Goal: Transaction & Acquisition: Obtain resource

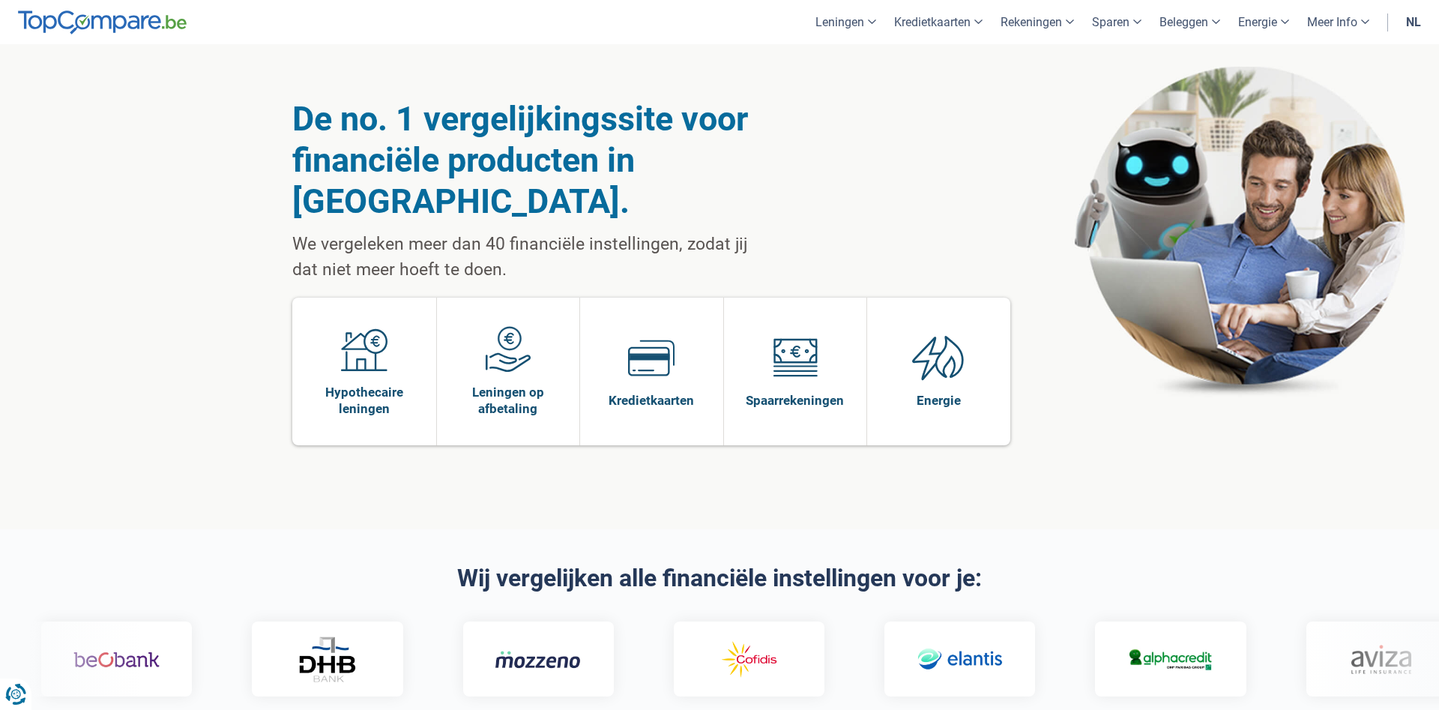
click at [1408, 21] on link "nl" at bounding box center [1413, 22] width 33 height 44
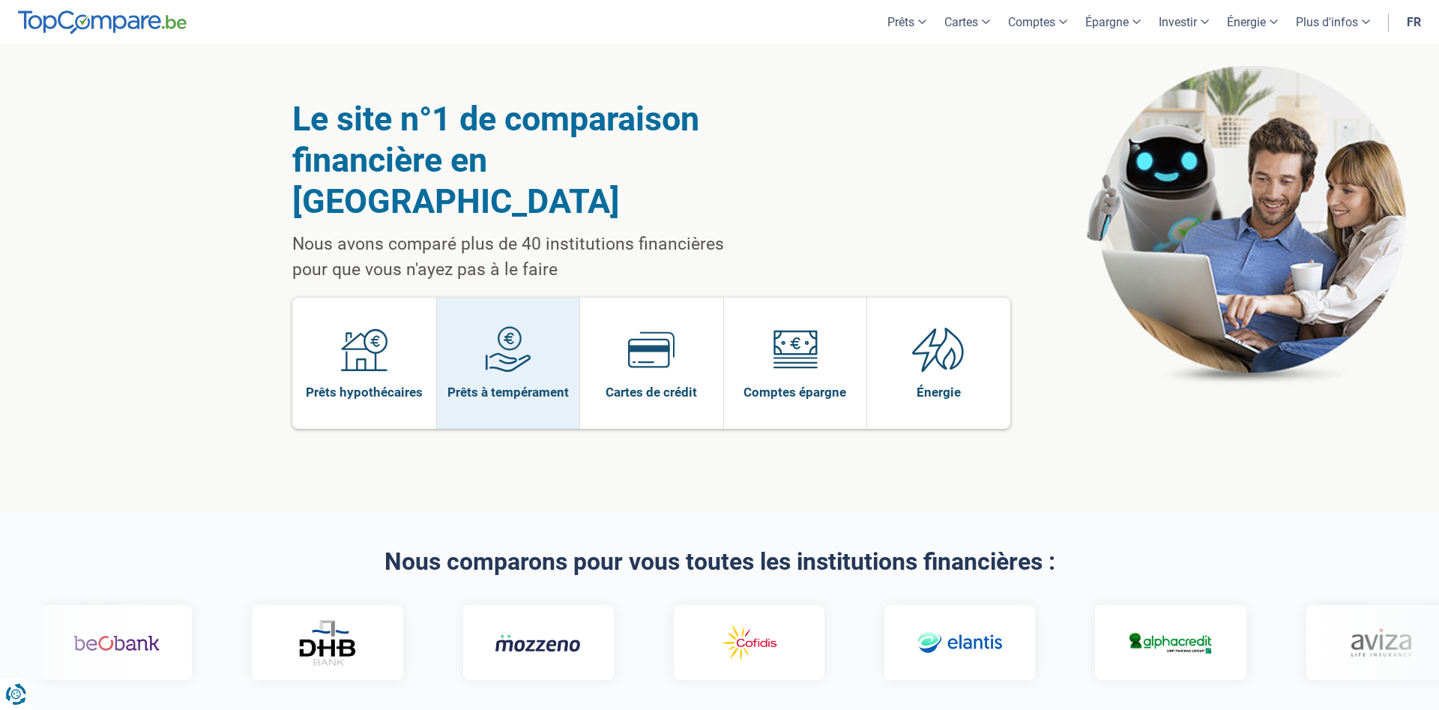
click at [525, 326] on img at bounding box center [508, 349] width 46 height 46
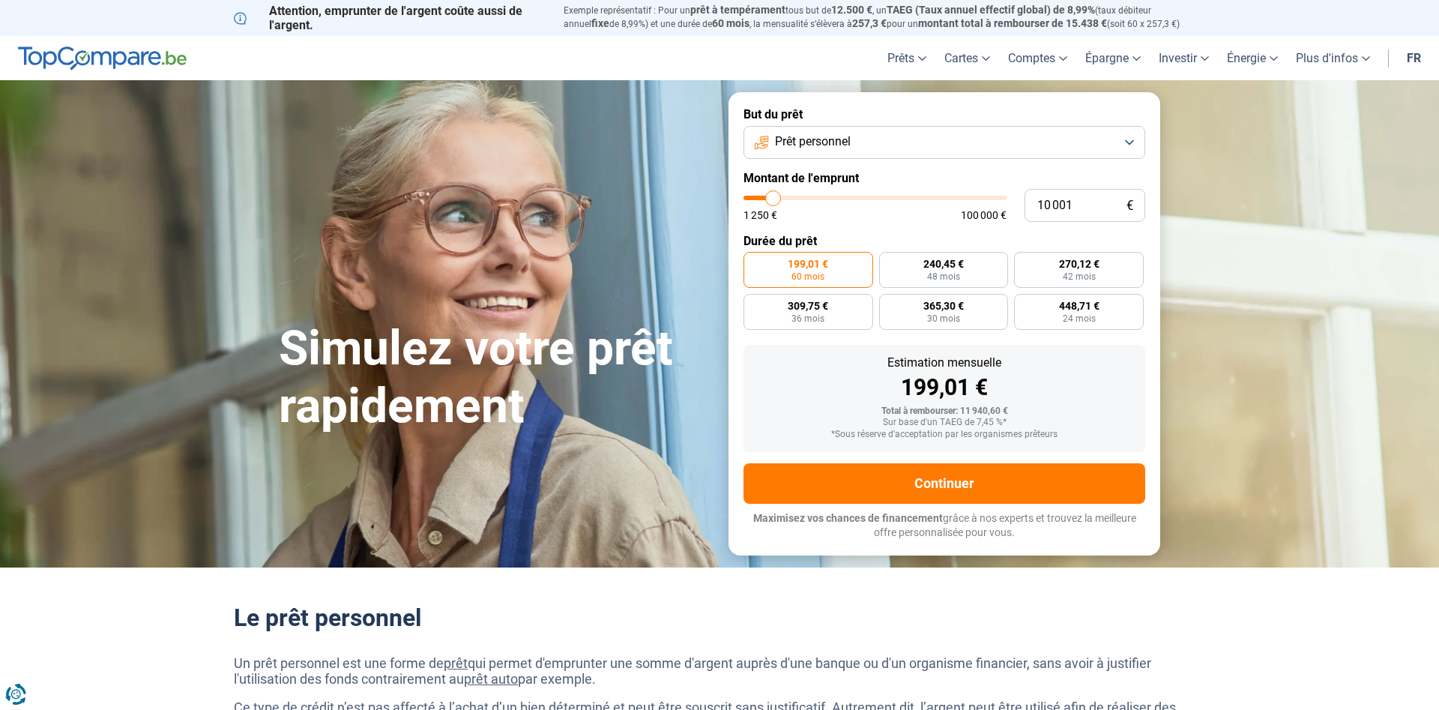
click at [874, 133] on button "Prêt personnel" at bounding box center [944, 142] width 402 height 33
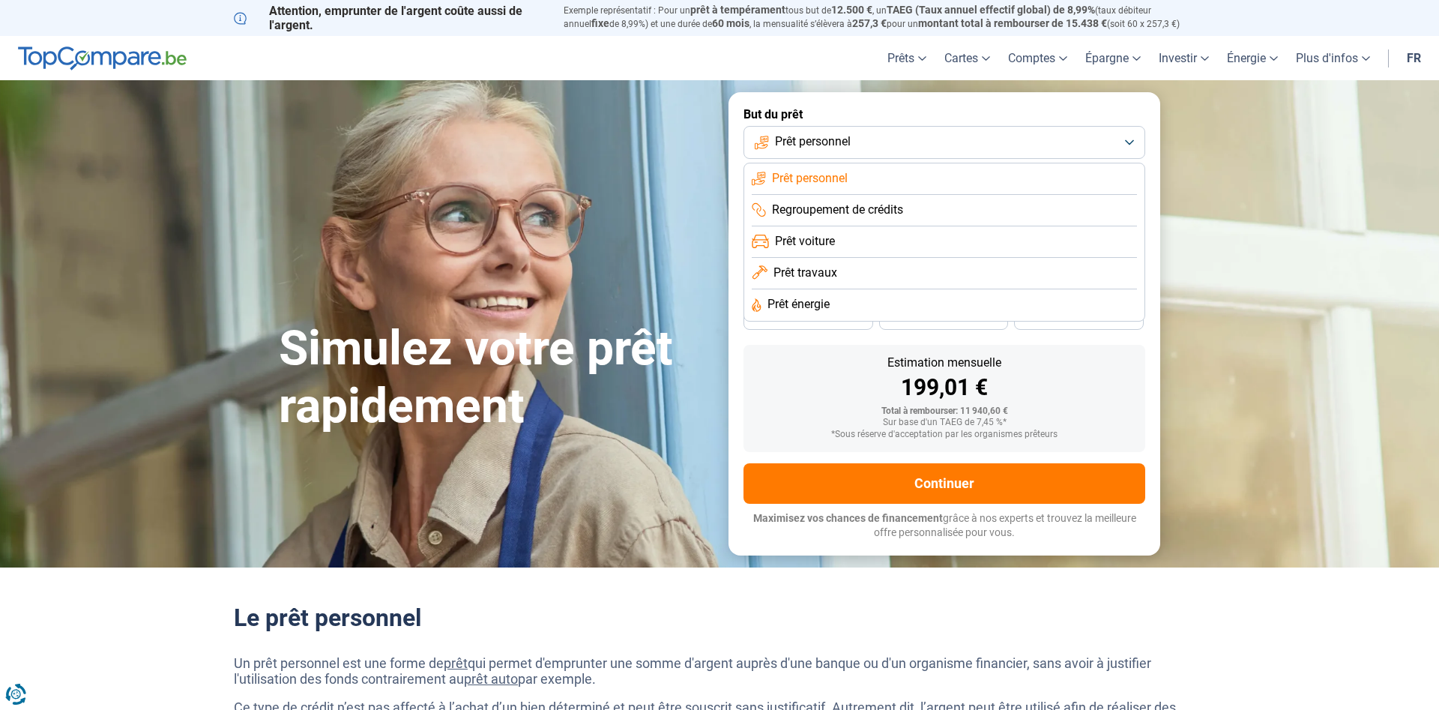
click at [874, 133] on button "Prêt personnel" at bounding box center [944, 142] width 402 height 33
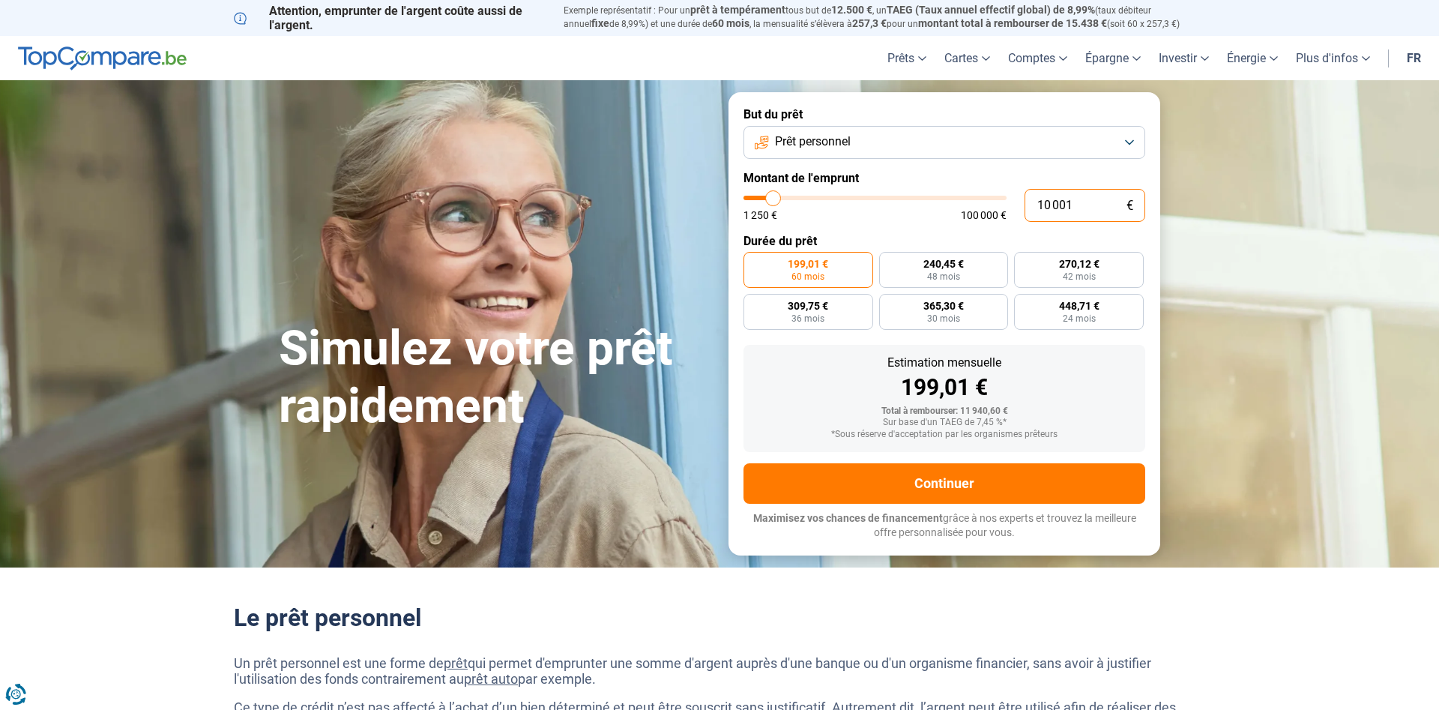
drag, startPoint x: 1073, startPoint y: 202, endPoint x: 928, endPoint y: 191, distance: 145.8
click at [1024, 191] on input "10 001" at bounding box center [1084, 205] width 121 height 33
type input "1"
type input "1250"
type input "15"
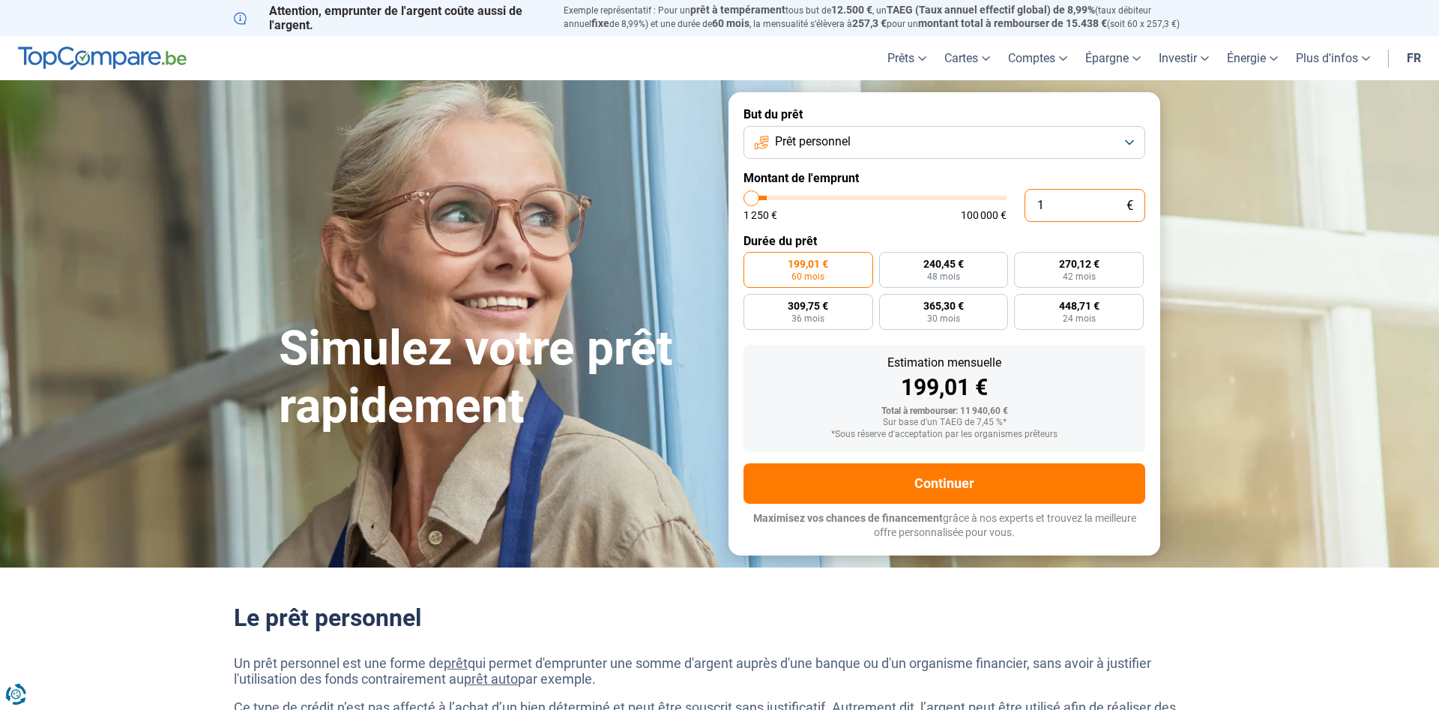
type input "1250"
type input "150"
type input "1250"
type input "1 500"
type input "1500"
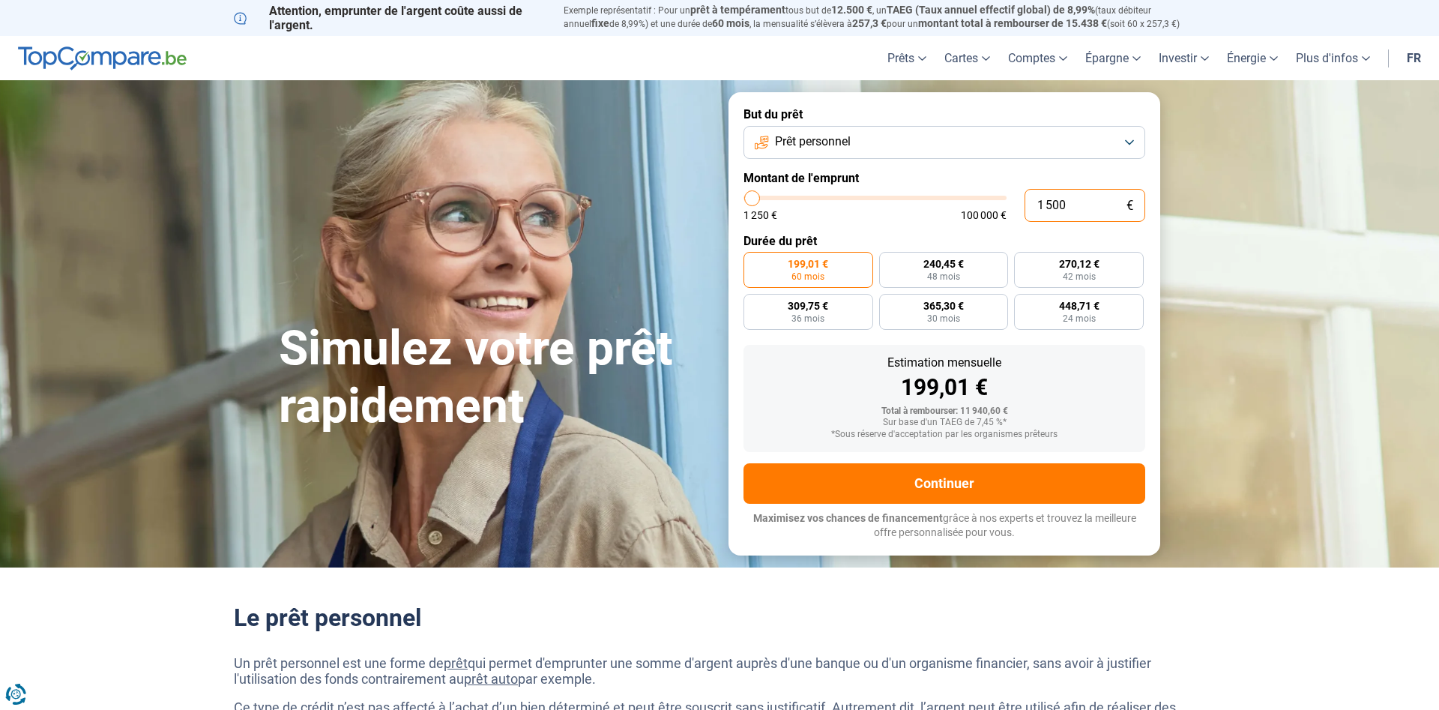
type input "15 000"
type input "15000"
type input "15 000"
click at [734, 368] on form "But du prêt Prêt personnel Montant de l'emprunt 15 000 € 1 250 € 100 000 € Duré…" at bounding box center [944, 323] width 432 height 462
click at [818, 330] on form "But du prêt Prêt personnel Montant de l'emprunt 15 000 € 1 250 € 100 000 € Duré…" at bounding box center [944, 323] width 432 height 462
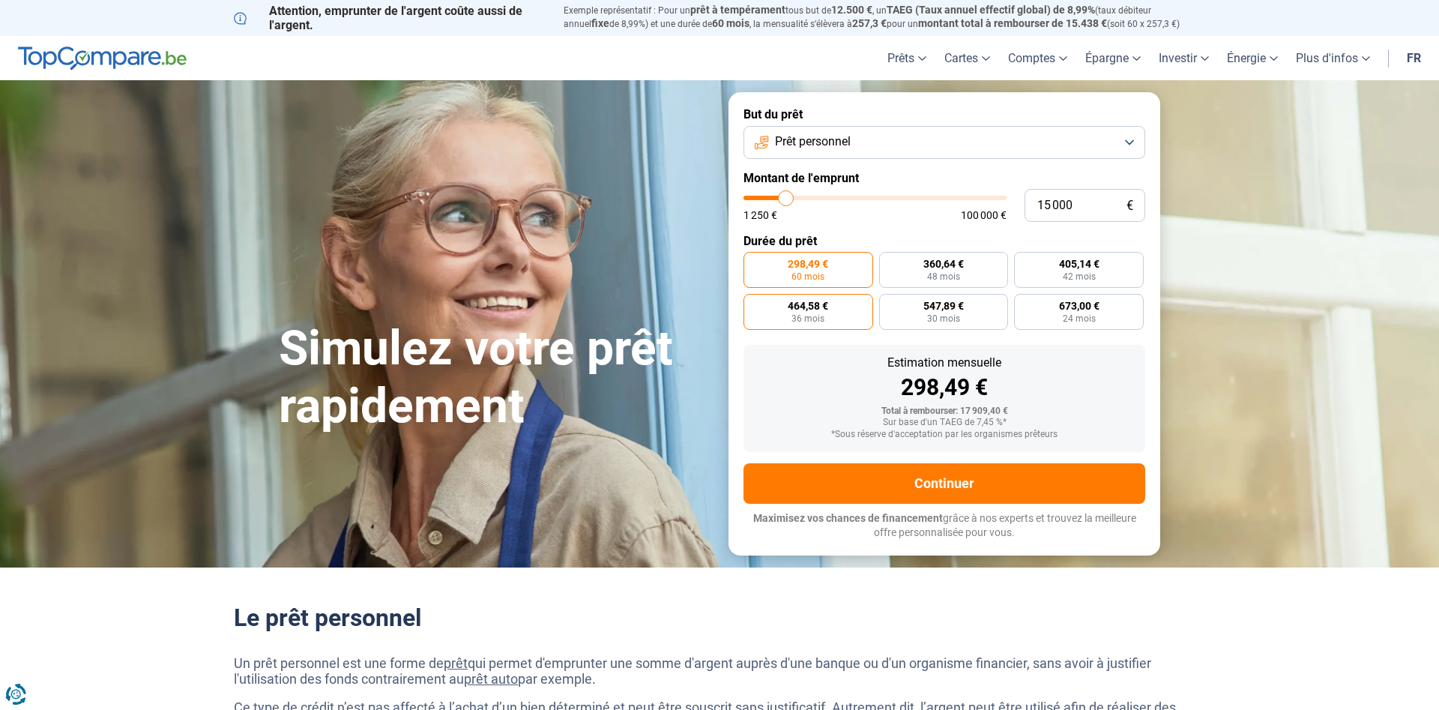
click at [824, 318] on label "464,58 € 36 mois" at bounding box center [808, 312] width 130 height 36
click at [753, 303] on input "464,58 € 36 mois" at bounding box center [748, 299] width 10 height 10
radio input "true"
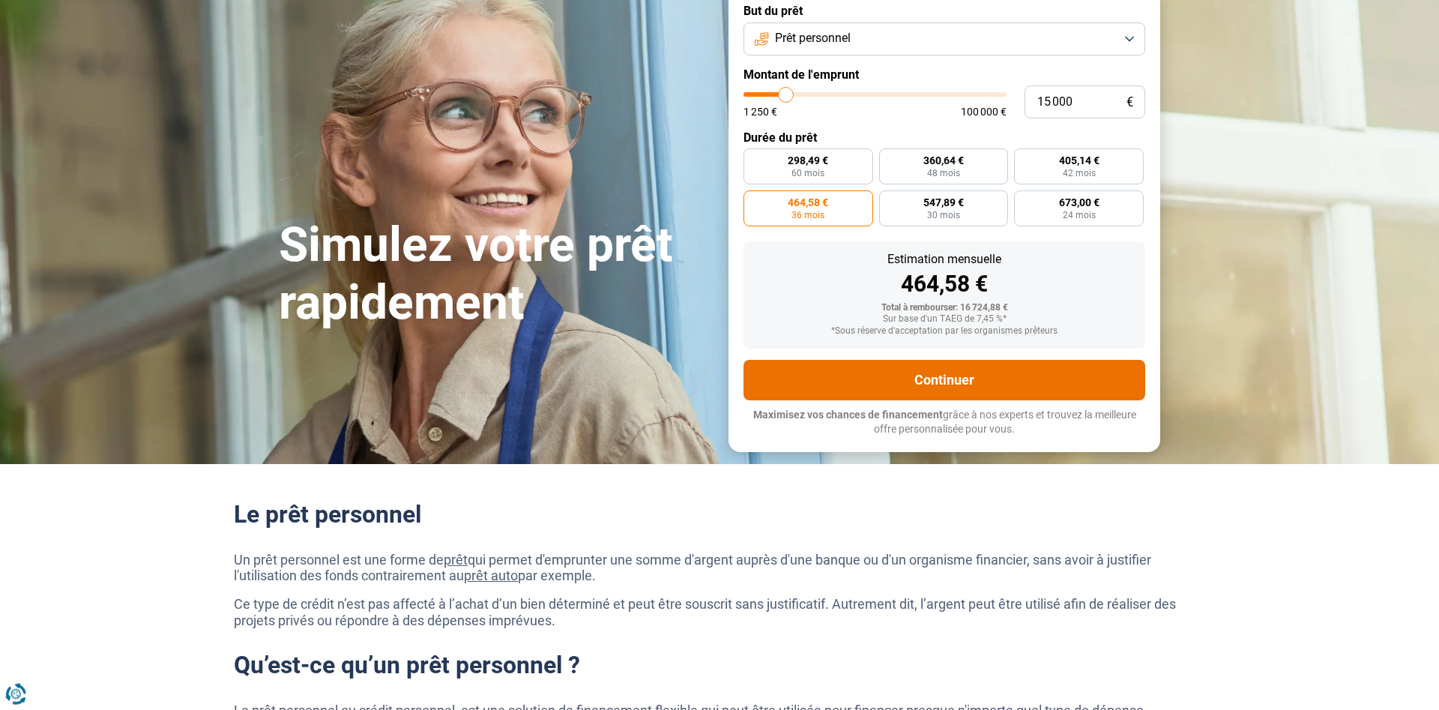
scroll to position [76, 0]
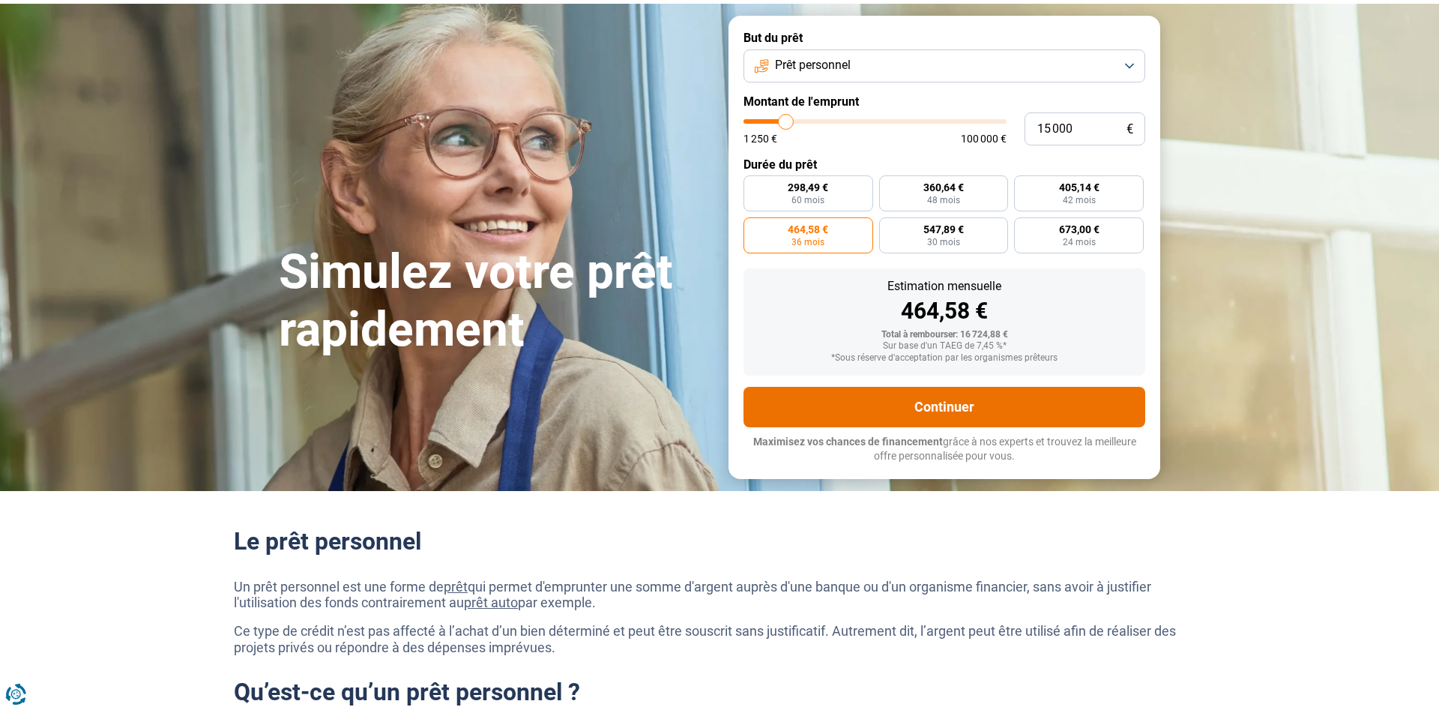
click at [876, 410] on button "Continuer" at bounding box center [944, 407] width 402 height 40
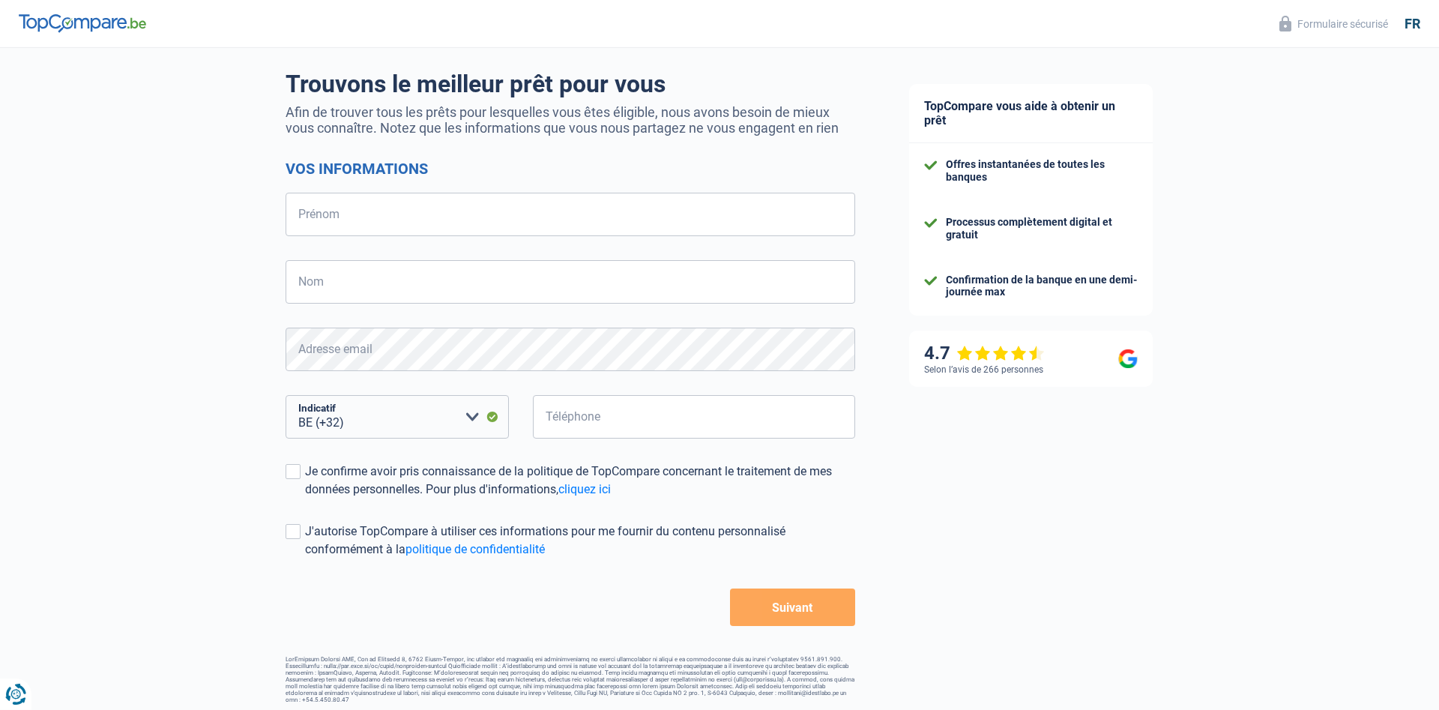
scroll to position [104, 0]
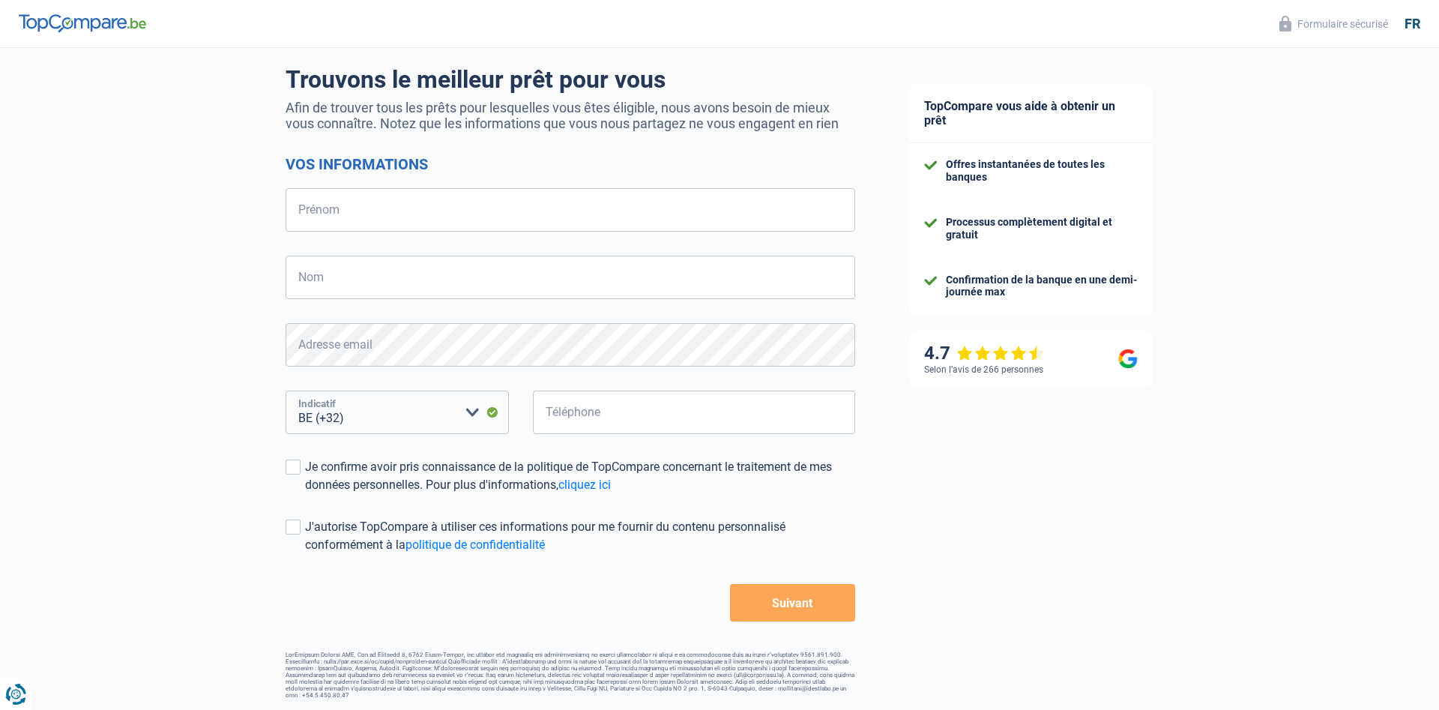
click at [286, 390] on select "BE (+32) LU (+352) Veuillez sélectionner une option" at bounding box center [397, 411] width 223 height 43
select select "352"
click option "LU (+352)" at bounding box center [0, 0] width 0 height 0
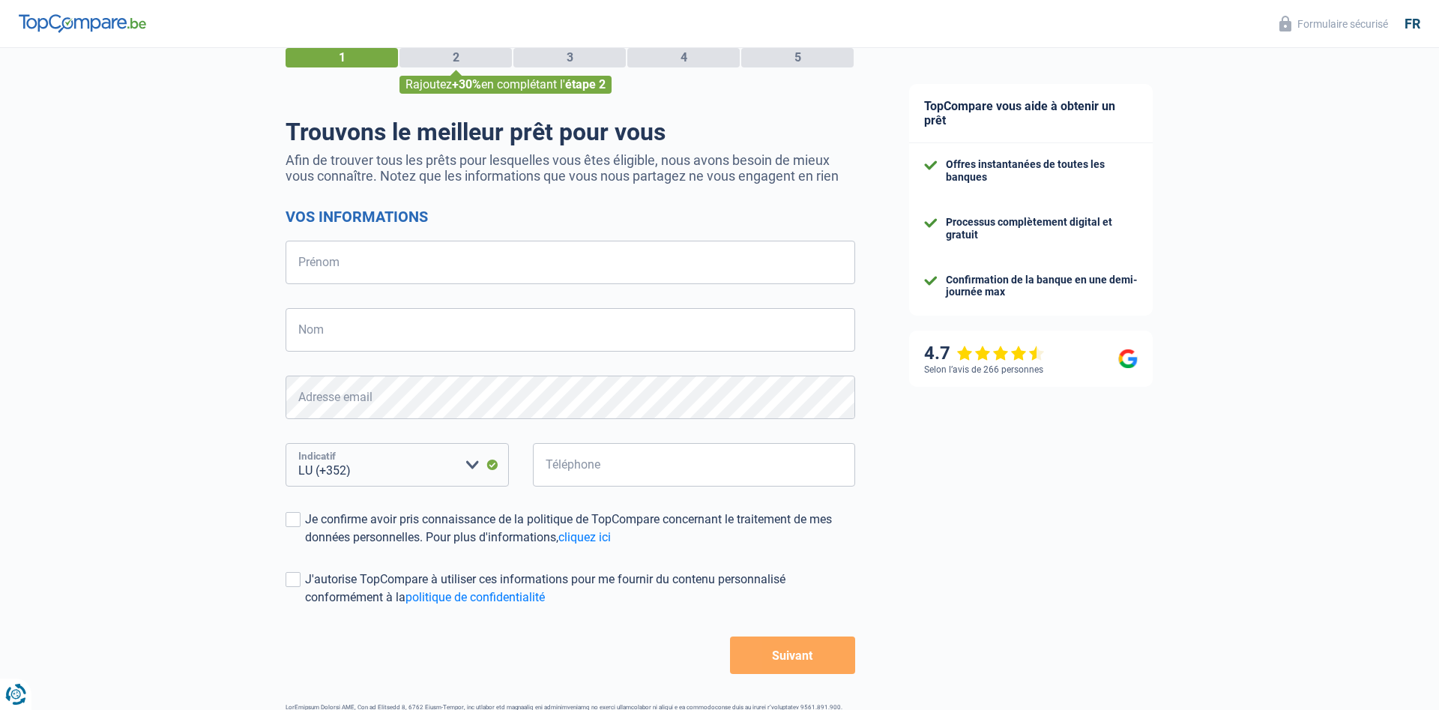
scroll to position [28, 0]
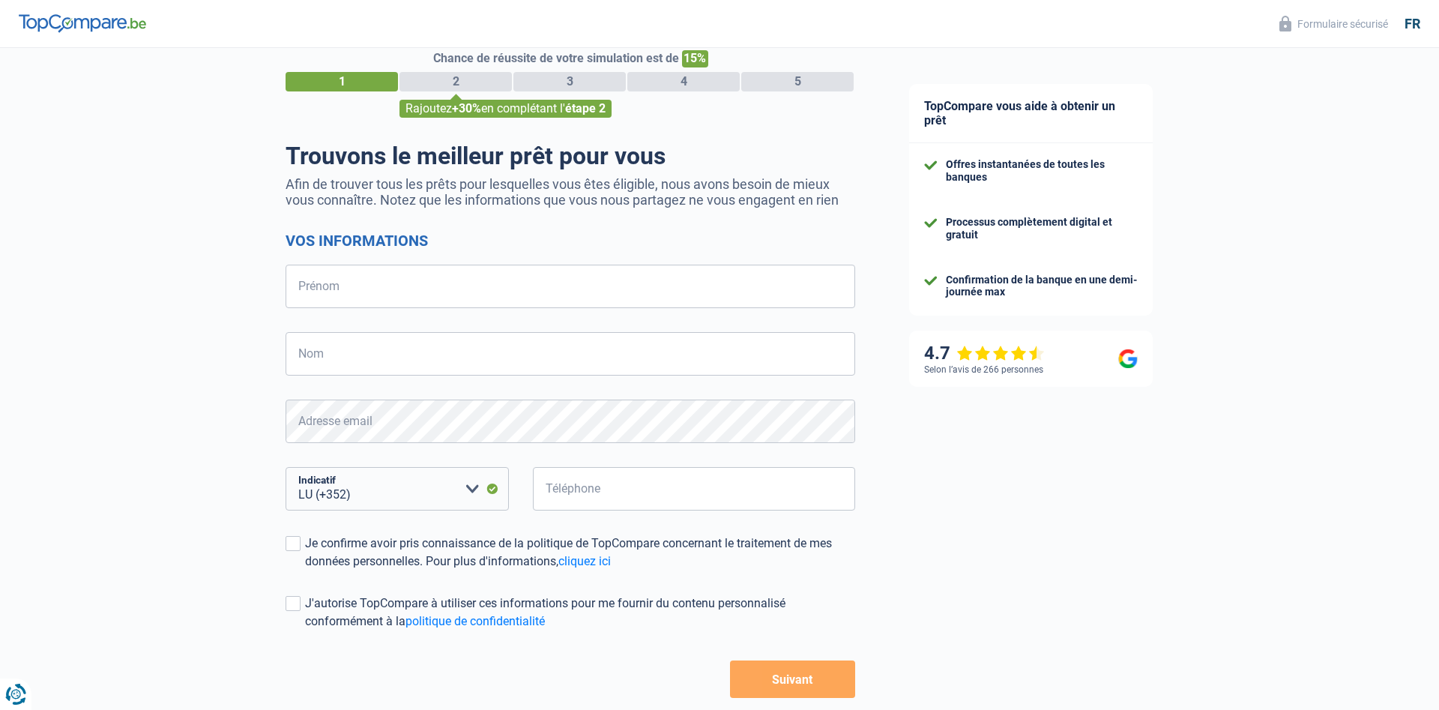
click at [78, 36] on header "Formulaire sécurisé fr" at bounding box center [719, 24] width 1439 height 48
click at [77, 27] on img at bounding box center [82, 23] width 127 height 18
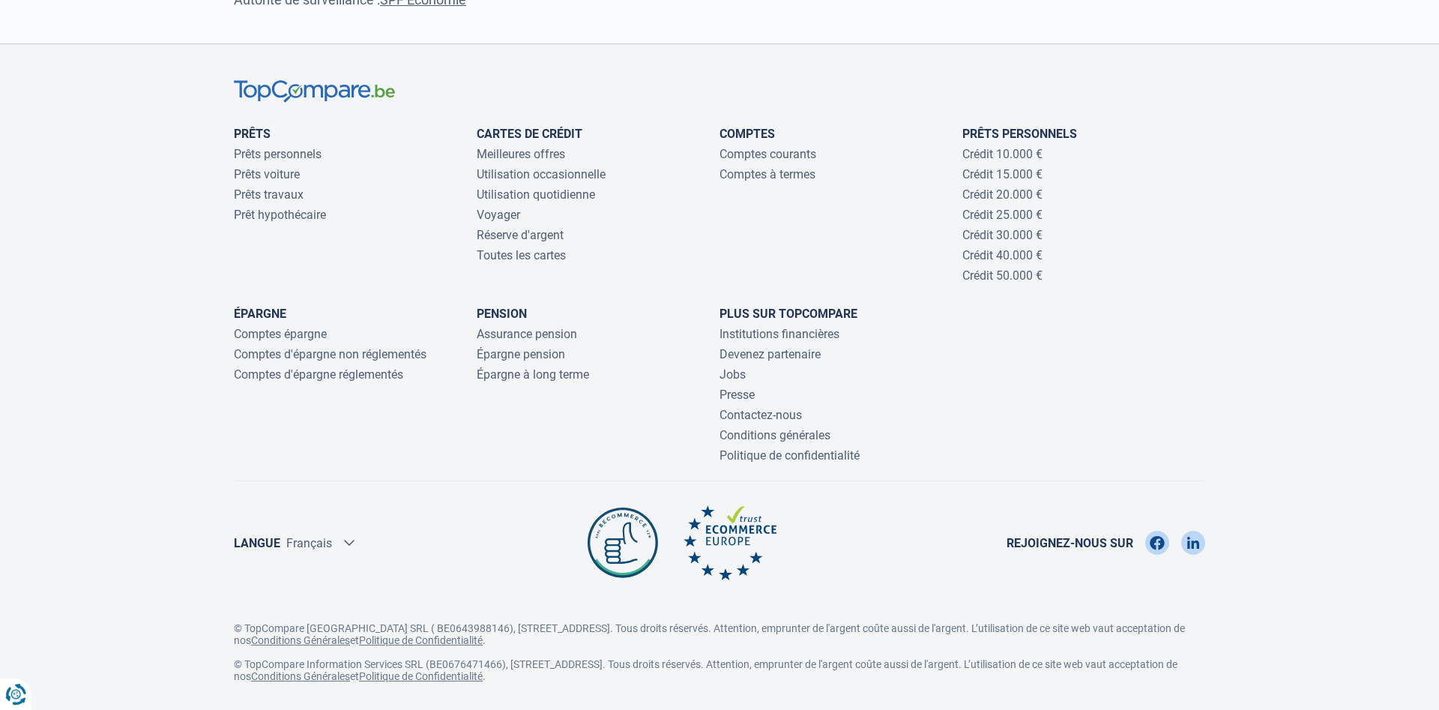
scroll to position [4851, 0]
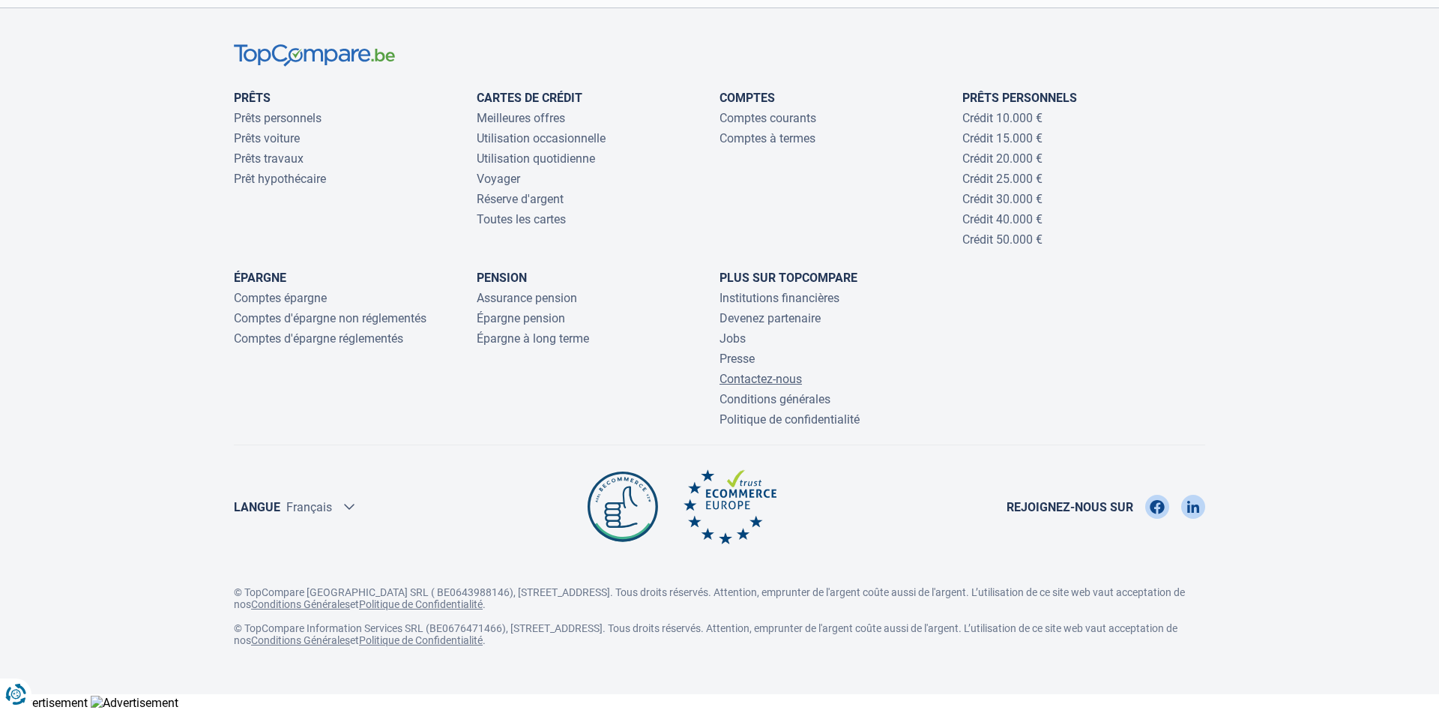
click at [787, 381] on link "Contactez-nous" at bounding box center [760, 379] width 82 height 14
